Goal: Task Accomplishment & Management: Complete application form

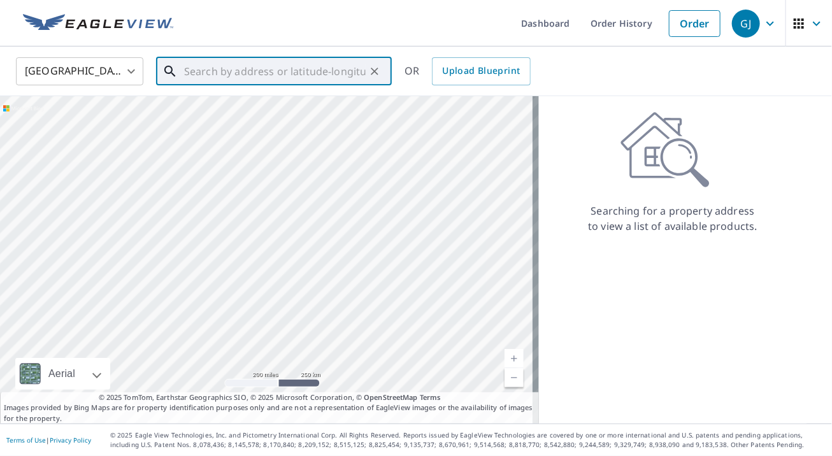
click at [206, 76] on input "text" at bounding box center [275, 72] width 182 height 36
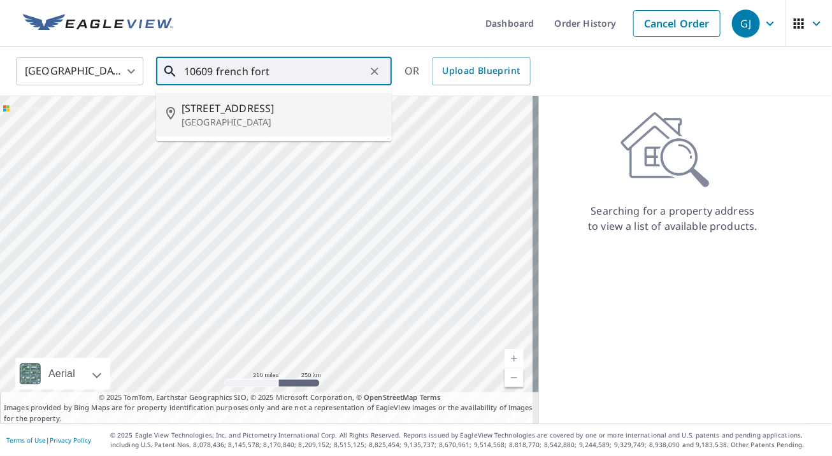
click at [200, 115] on span "[STREET_ADDRESS]" at bounding box center [282, 108] width 200 height 15
type input "[STREET_ADDRESS]"
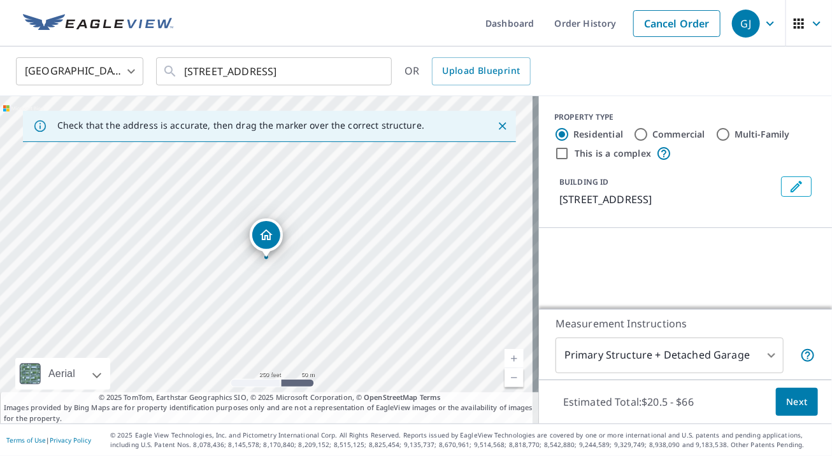
click at [788, 400] on span "Next" at bounding box center [797, 402] width 22 height 16
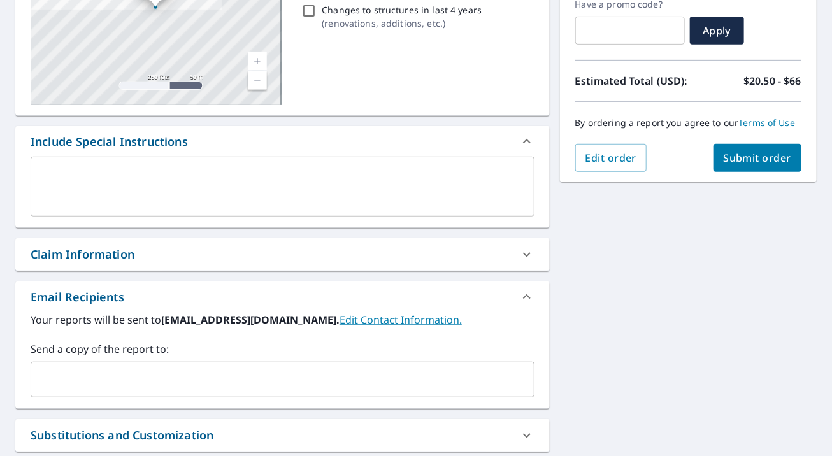
scroll to position [236, 0]
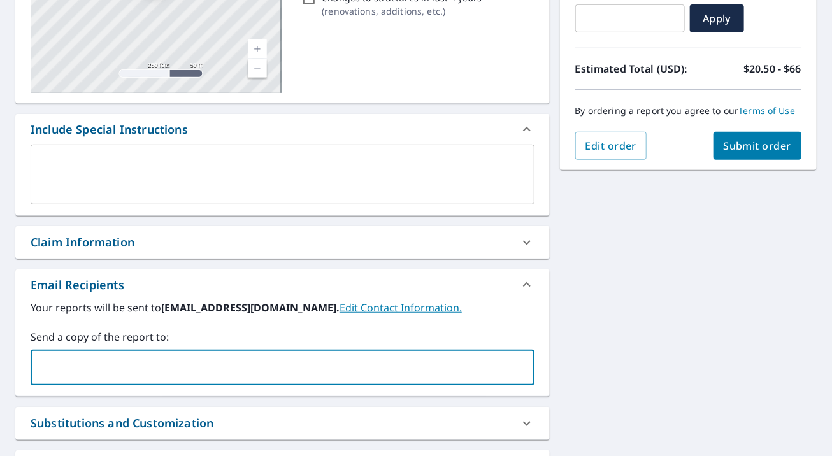
click at [70, 360] on input "text" at bounding box center [272, 368] width 473 height 24
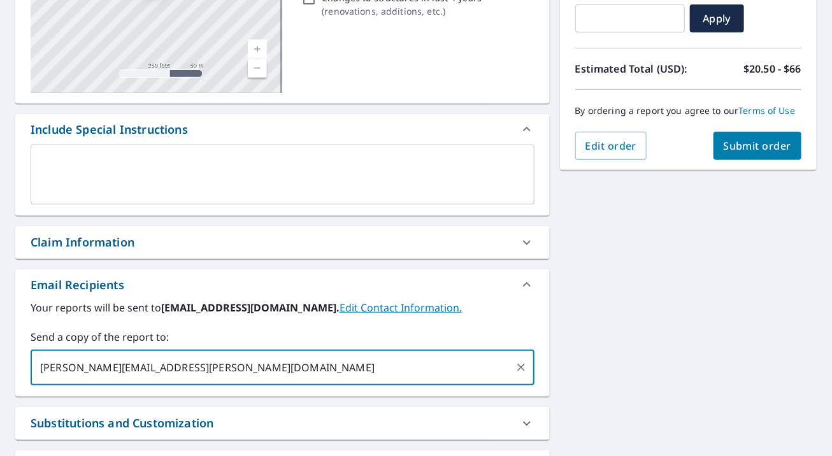
type input "[PERSON_NAME][EMAIL_ADDRESS][PERSON_NAME][DOMAIN_NAME]"
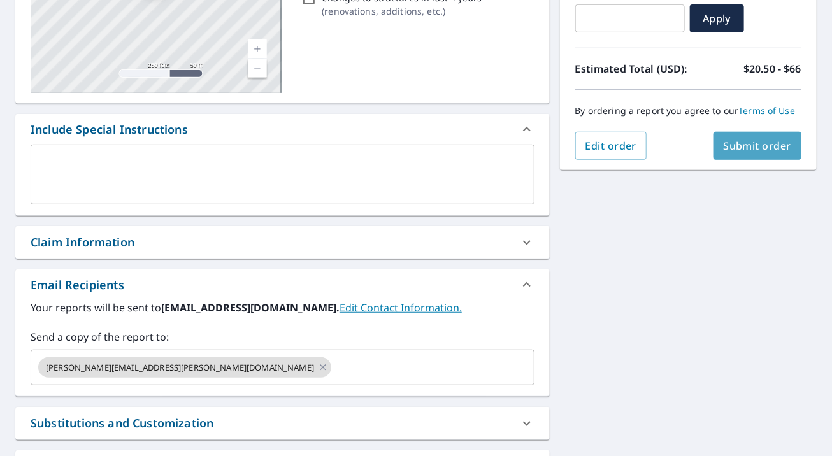
click at [733, 140] on span "Submit order" at bounding box center [758, 146] width 68 height 14
